Goal: Information Seeking & Learning: Learn about a topic

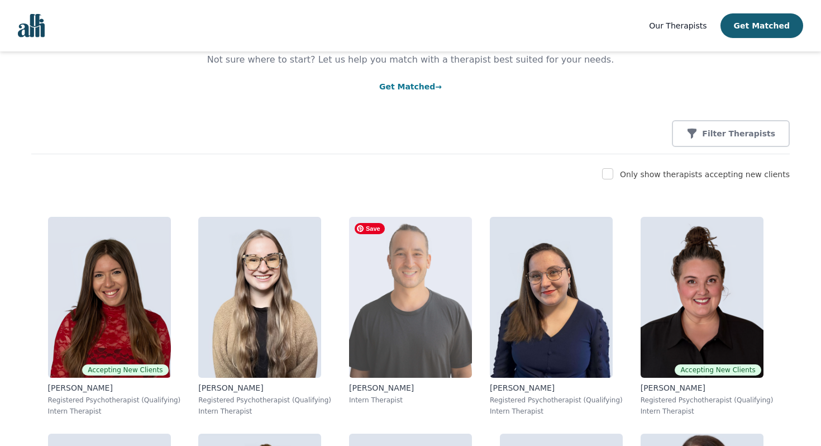
scroll to position [101, 0]
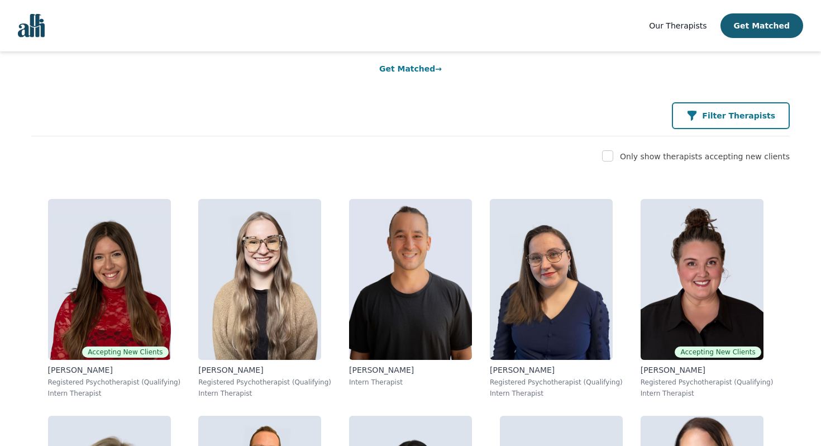
click at [734, 113] on p "Filter Therapists" at bounding box center [738, 115] width 73 height 11
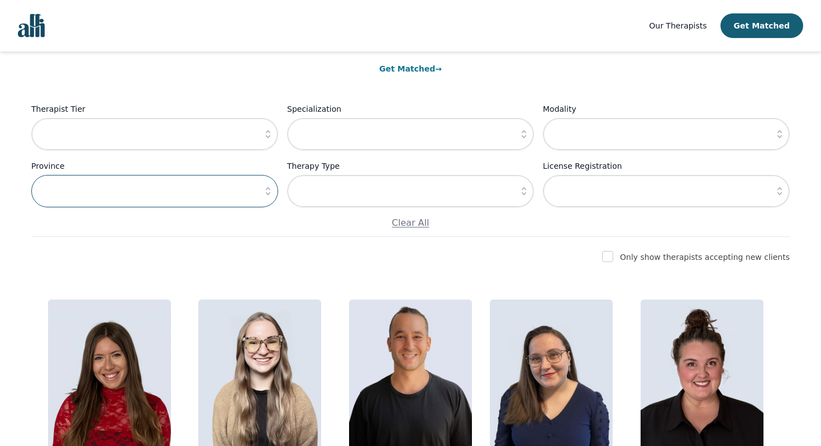
click at [195, 192] on input "text" at bounding box center [154, 191] width 247 height 32
click at [204, 116] on div "Therapist Tier" at bounding box center [154, 126] width 247 height 48
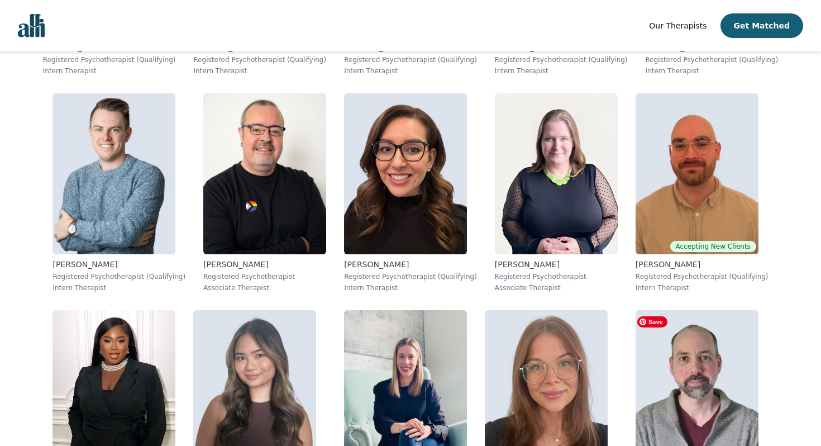
scroll to position [2684, 0]
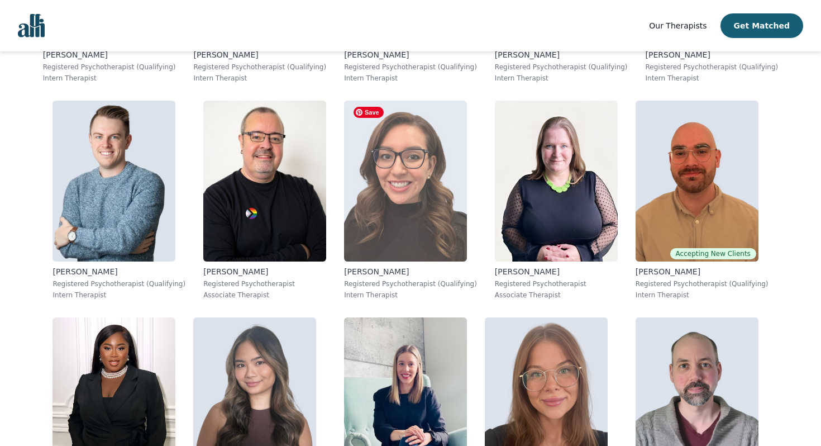
click at [415, 226] on img at bounding box center [405, 181] width 123 height 161
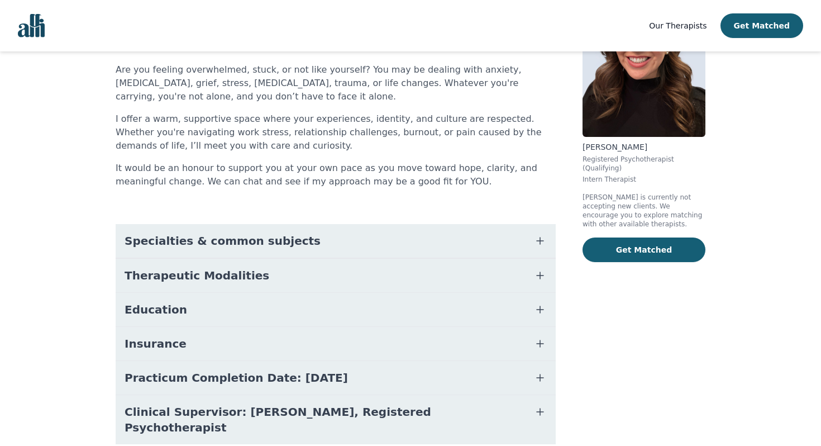
scroll to position [104, 0]
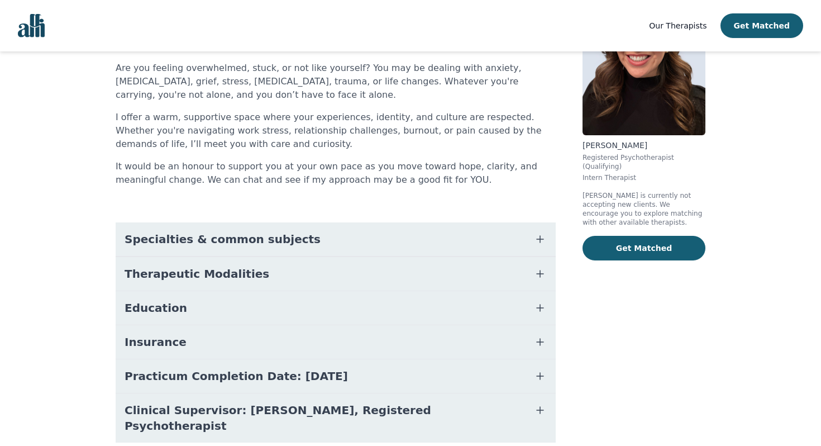
click at [253, 311] on button "Education" at bounding box center [336, 308] width 440 height 34
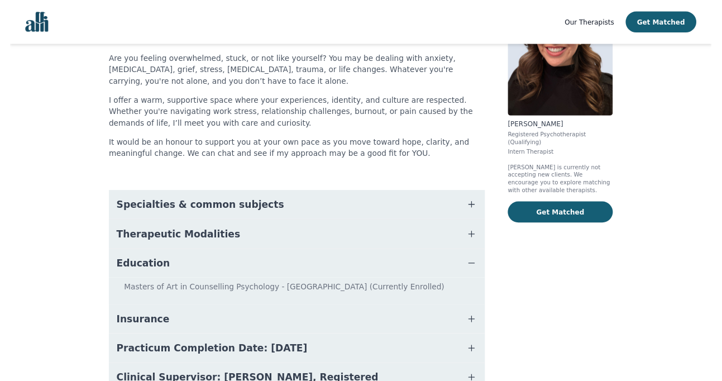
scroll to position [170, 0]
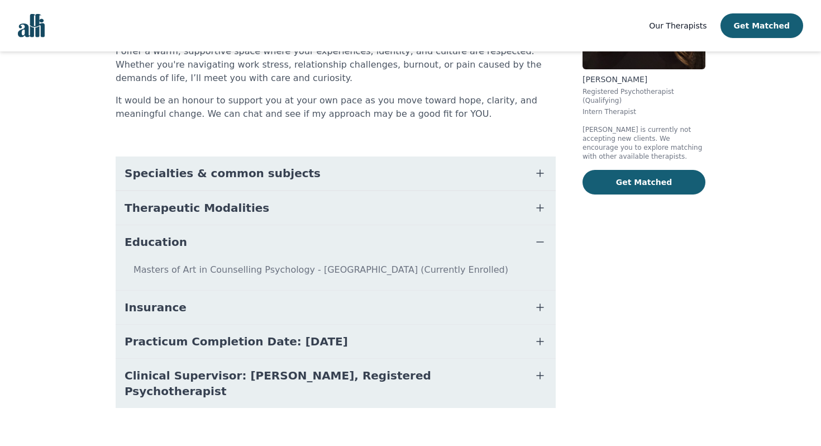
click at [345, 212] on button "Therapeutic Modalities" at bounding box center [336, 208] width 440 height 34
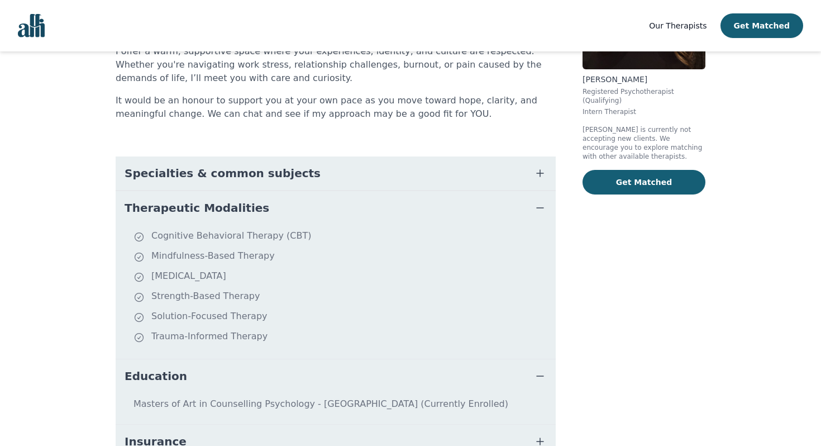
click at [349, 211] on button "Therapeutic Modalities" at bounding box center [336, 208] width 440 height 34
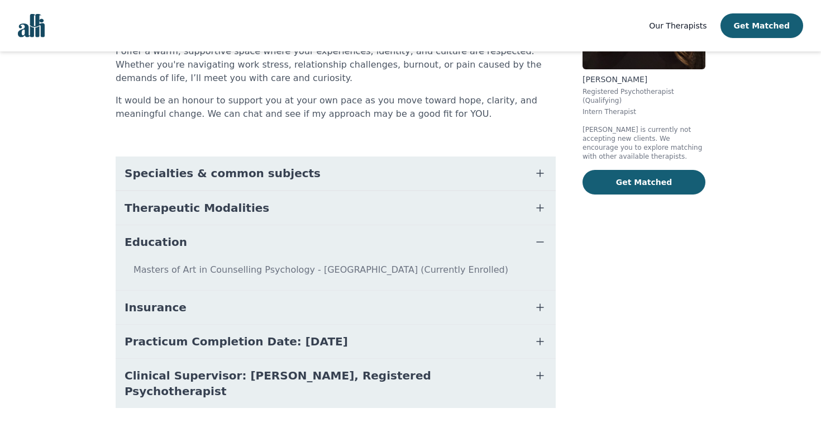
click at [359, 177] on button "Specialties & common subjects" at bounding box center [336, 173] width 440 height 34
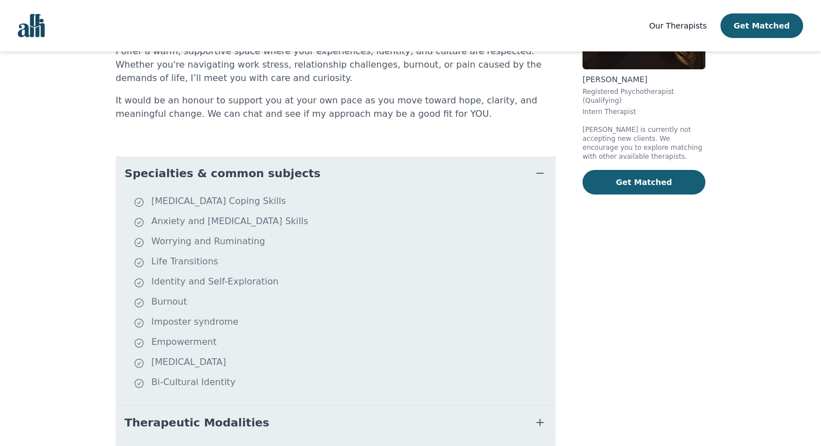
click at [359, 180] on button "Specialties & common subjects" at bounding box center [336, 173] width 440 height 34
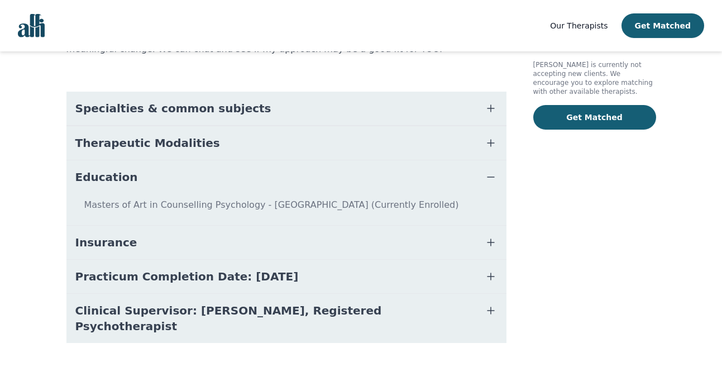
scroll to position [0, 0]
